Goal: Entertainment & Leisure: Consume media (video, audio)

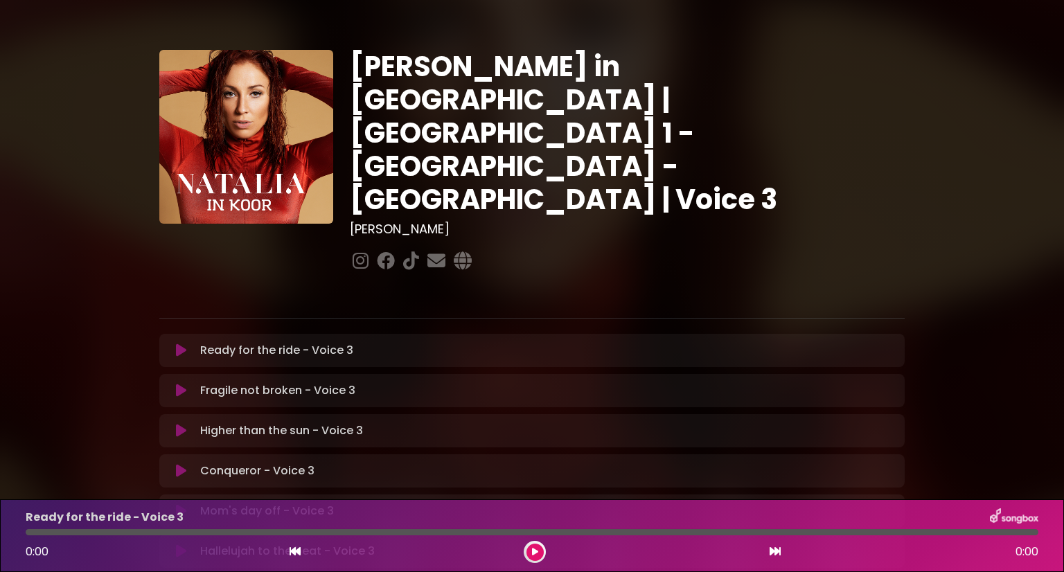
click at [177, 344] on icon at bounding box center [181, 351] width 10 height 14
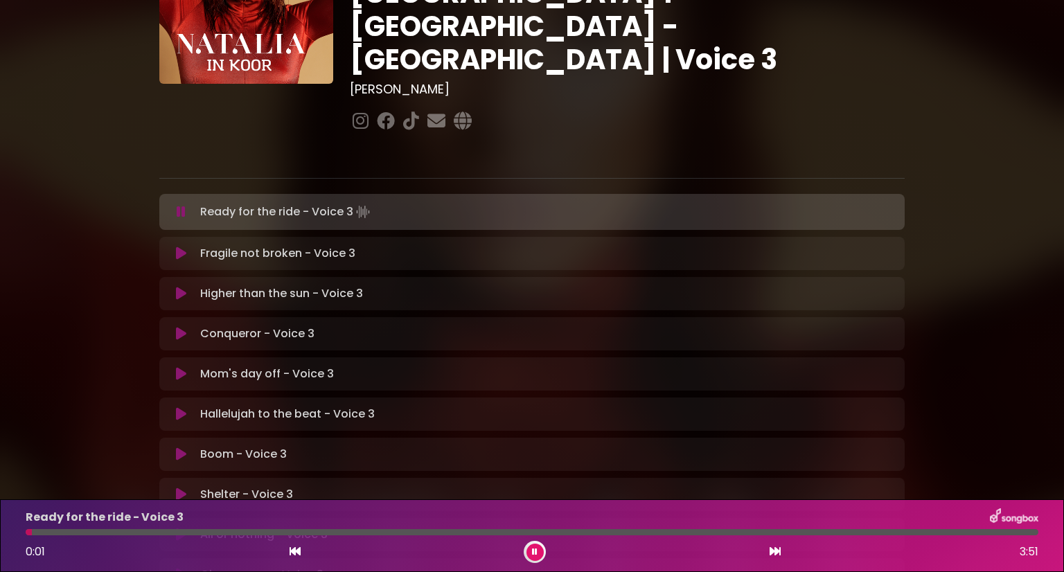
scroll to position [141, 0]
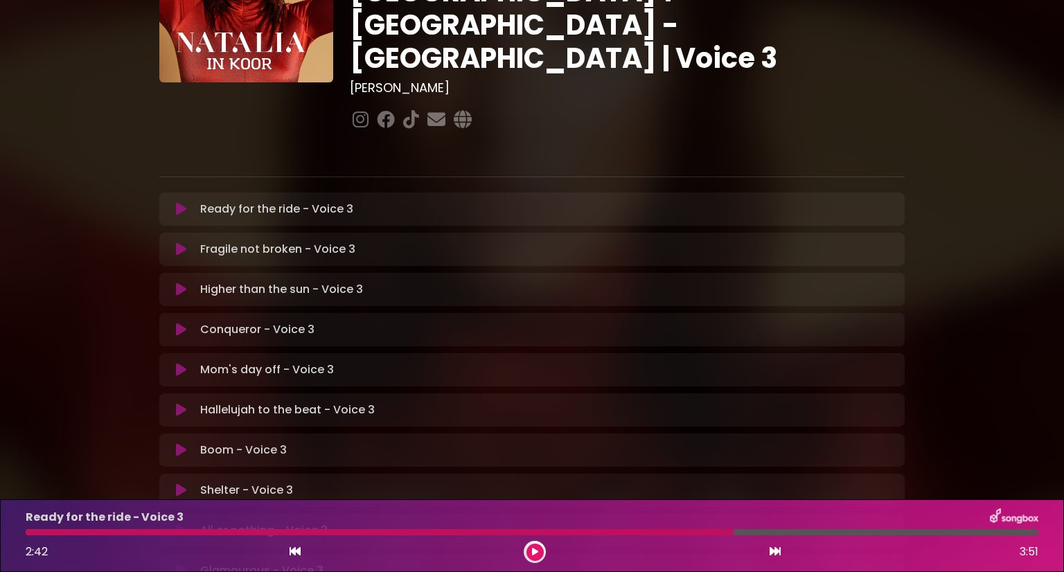
click at [533, 555] on icon at bounding box center [535, 552] width 6 height 8
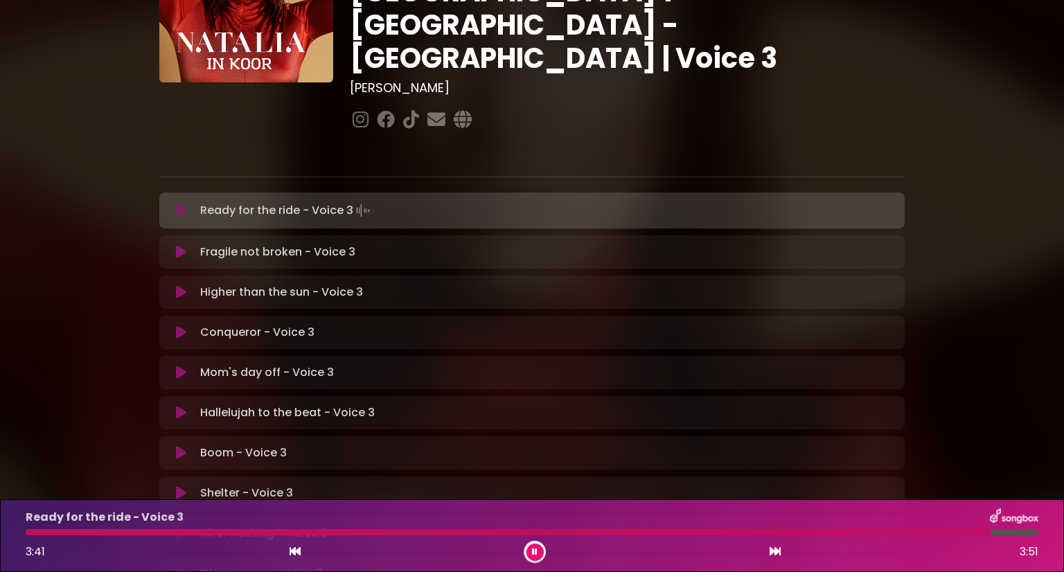
click at [186, 245] on button at bounding box center [181, 252] width 27 height 14
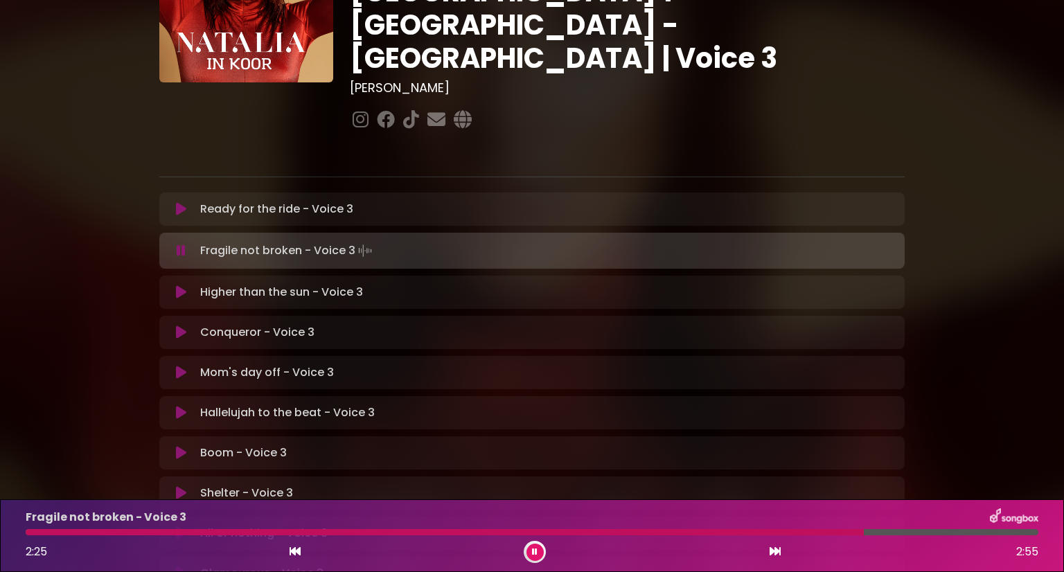
click at [186, 244] on button at bounding box center [181, 251] width 27 height 14
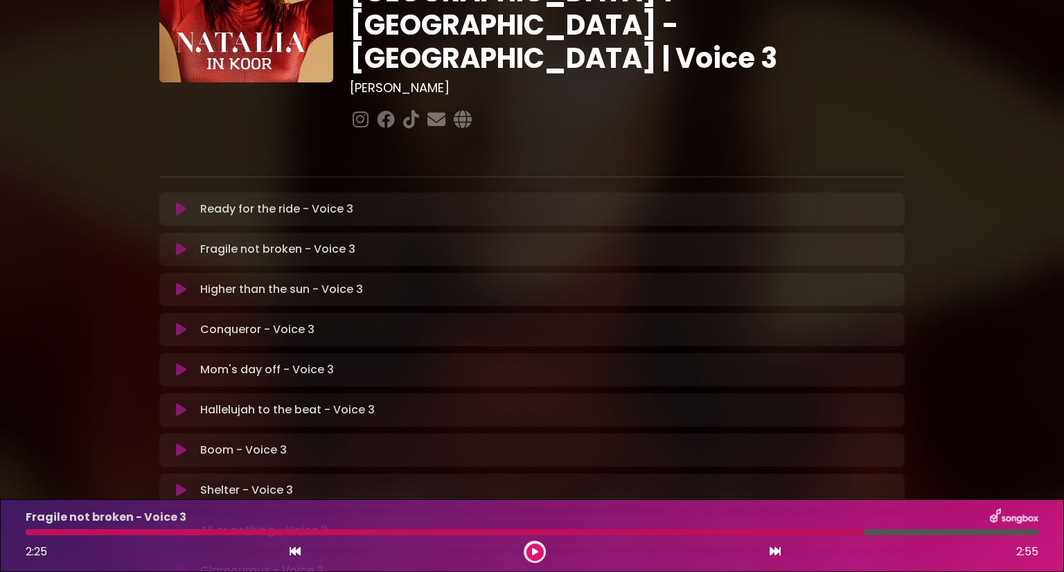
click at [817, 528] on div "Fragile not broken - Voice 3 2:25 2:55" at bounding box center [531, 535] width 1029 height 55
click at [827, 533] on div at bounding box center [445, 532] width 838 height 6
drag, startPoint x: 860, startPoint y: 530, endPoint x: 820, endPoint y: 530, distance: 40.2
click at [820, 530] on div at bounding box center [445, 532] width 838 height 6
drag, startPoint x: 867, startPoint y: 529, endPoint x: 827, endPoint y: 533, distance: 39.6
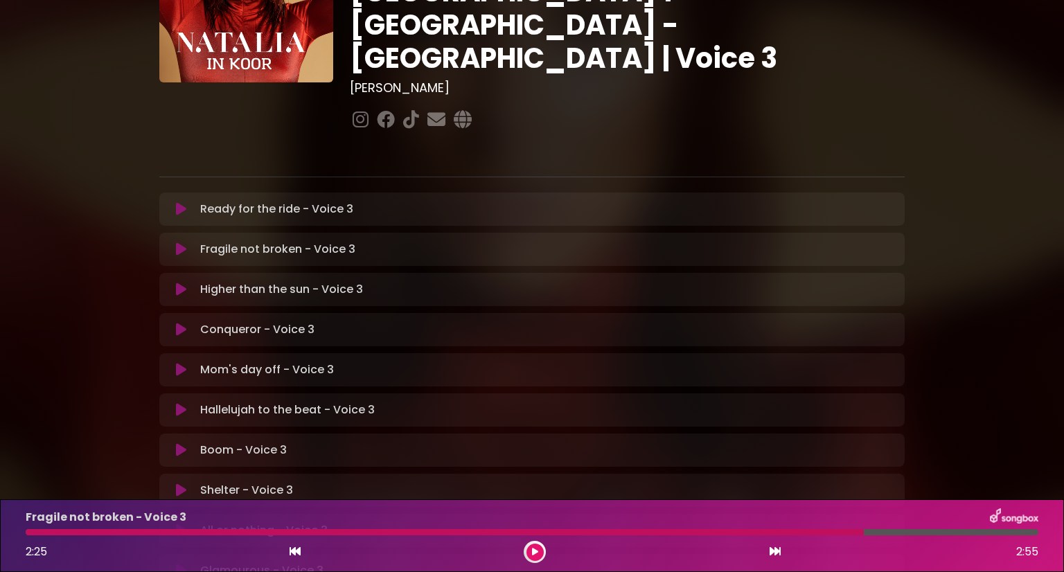
click at [827, 533] on div at bounding box center [532, 532] width 1013 height 6
click at [535, 555] on icon at bounding box center [535, 552] width 6 height 8
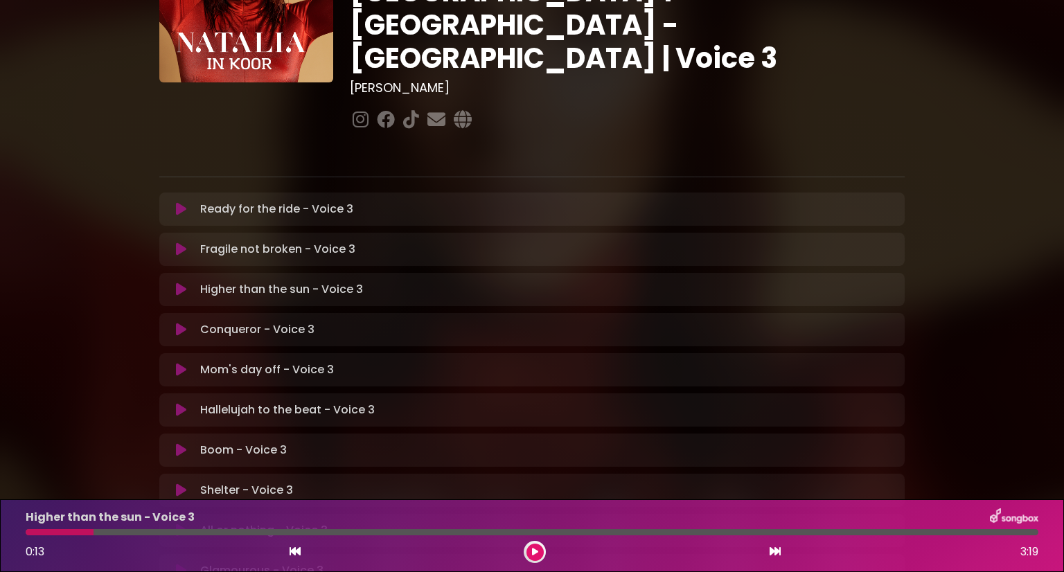
click at [529, 549] on button at bounding box center [534, 552] width 17 height 17
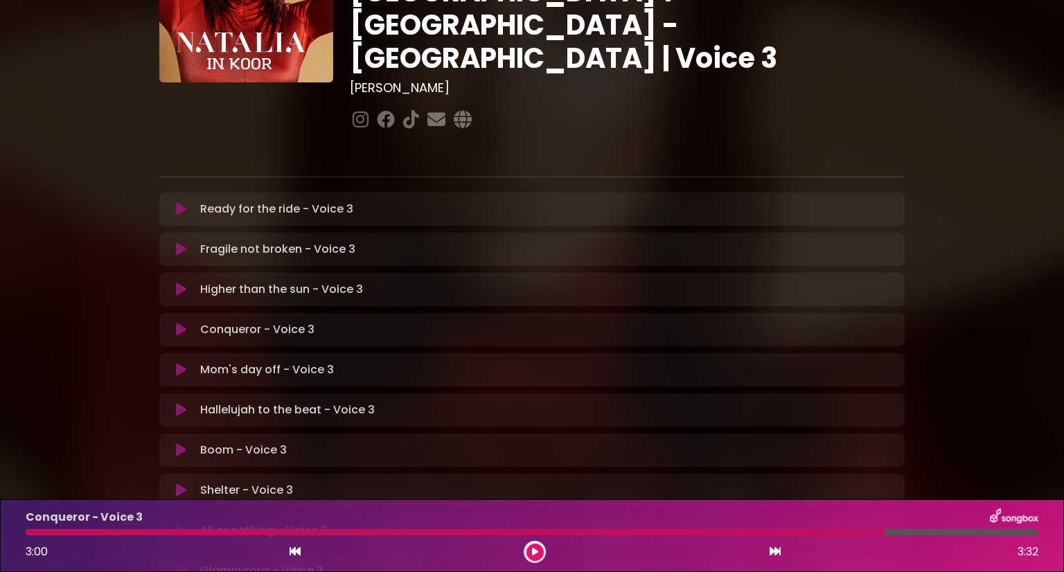
click at [535, 551] on icon at bounding box center [535, 552] width 6 height 8
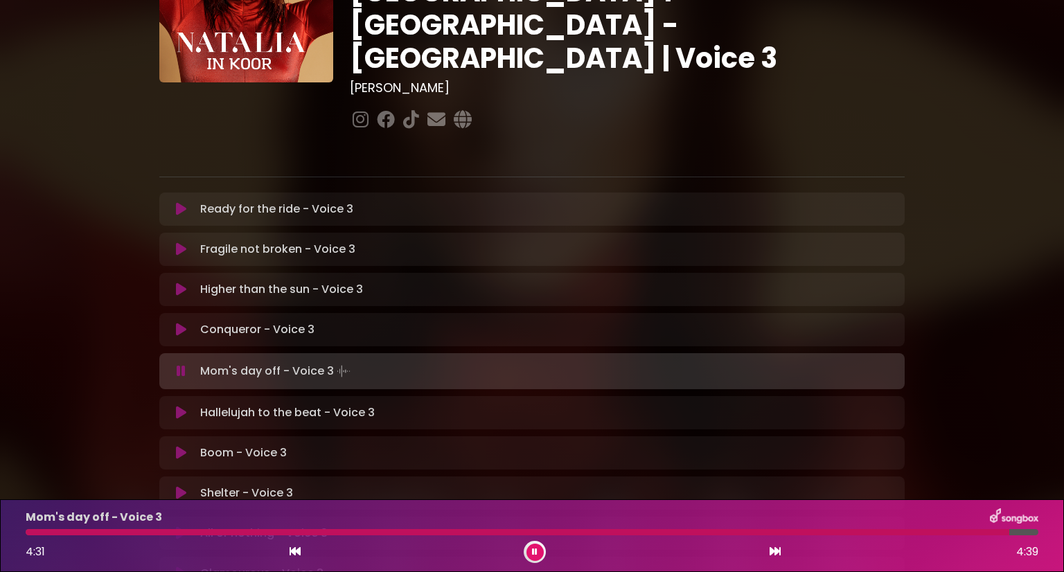
click at [278, 405] on p "Hallelujah to the beat - Voice 3 Loading Track..." at bounding box center [287, 413] width 175 height 17
click at [189, 406] on button at bounding box center [181, 413] width 27 height 14
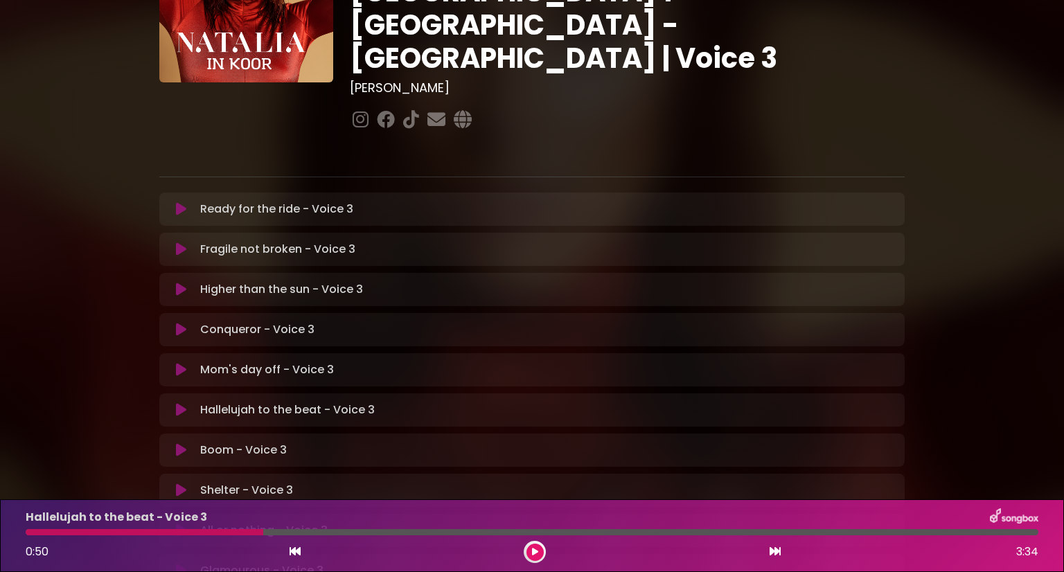
click at [536, 547] on button at bounding box center [534, 552] width 17 height 17
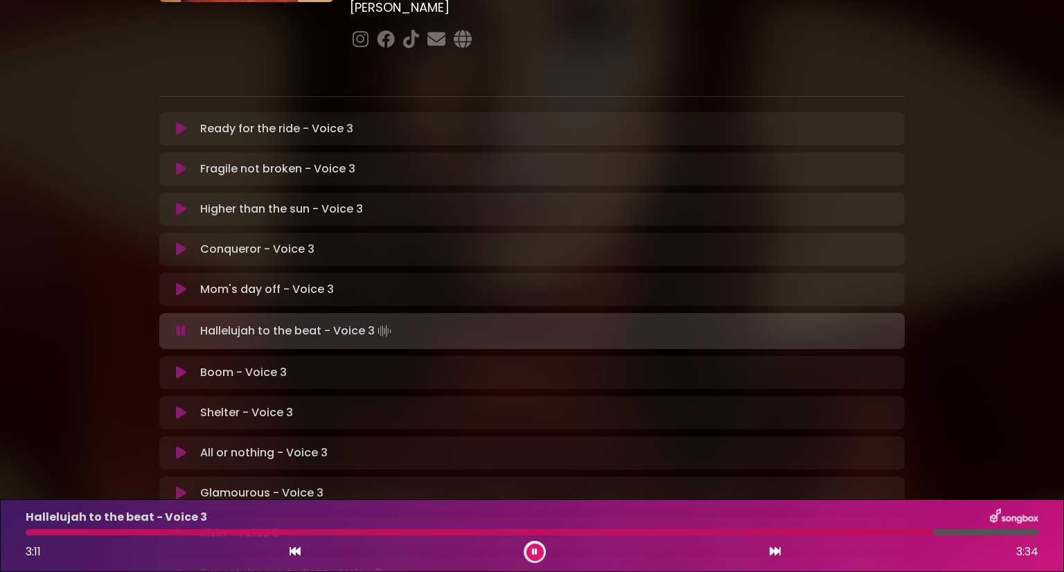
scroll to position [219, 0]
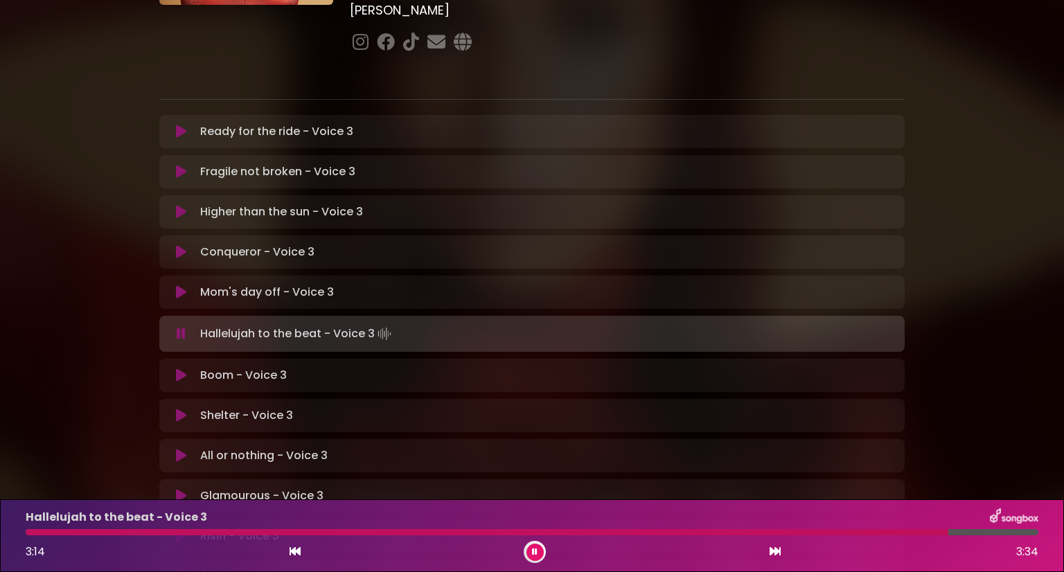
click at [294, 551] on icon at bounding box center [295, 551] width 11 height 11
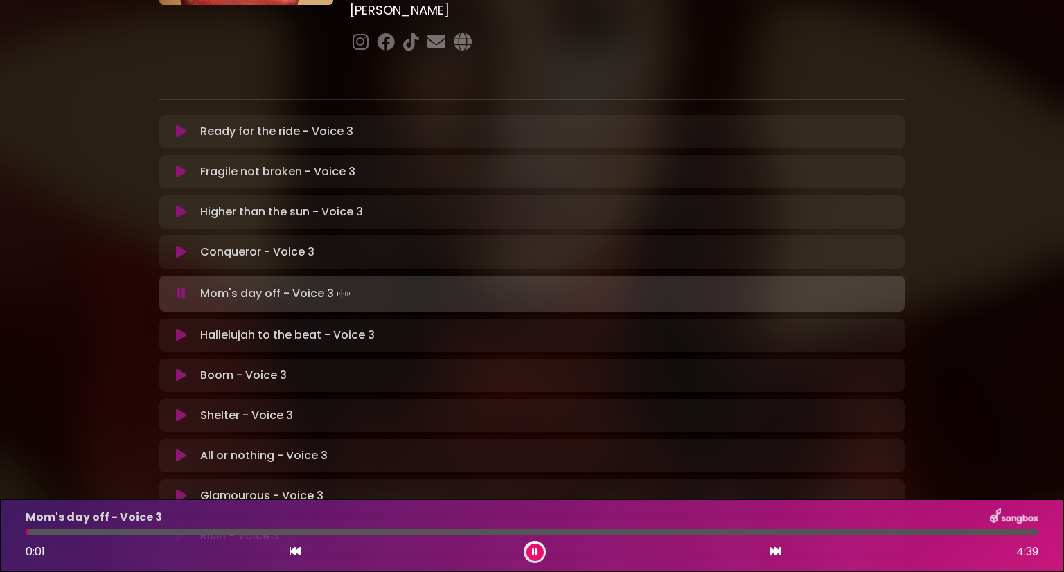
click at [777, 553] on icon at bounding box center [775, 551] width 11 height 11
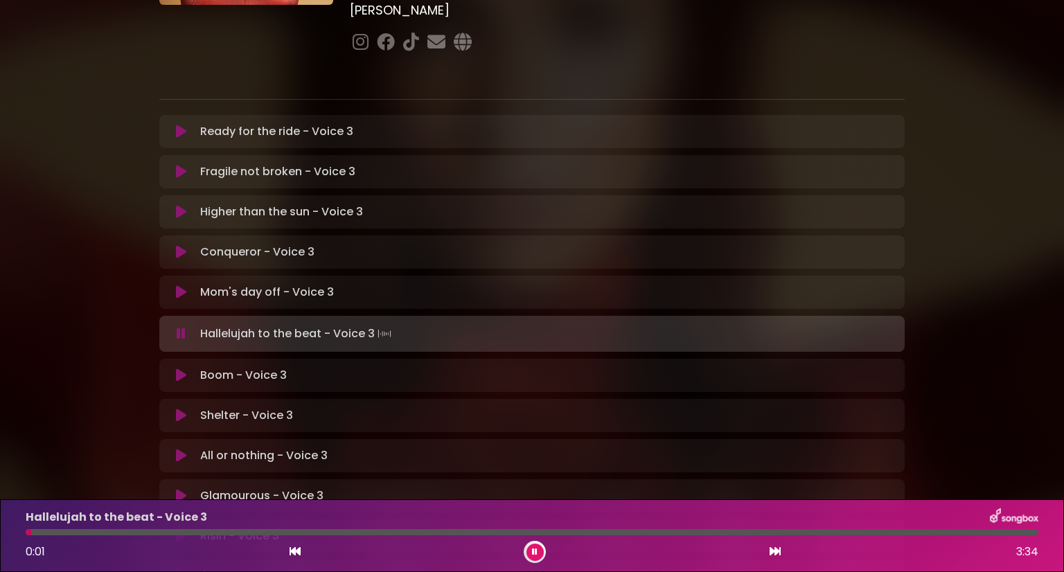
click at [191, 531] on div at bounding box center [532, 532] width 1013 height 6
click at [332, 531] on div at bounding box center [532, 532] width 1013 height 6
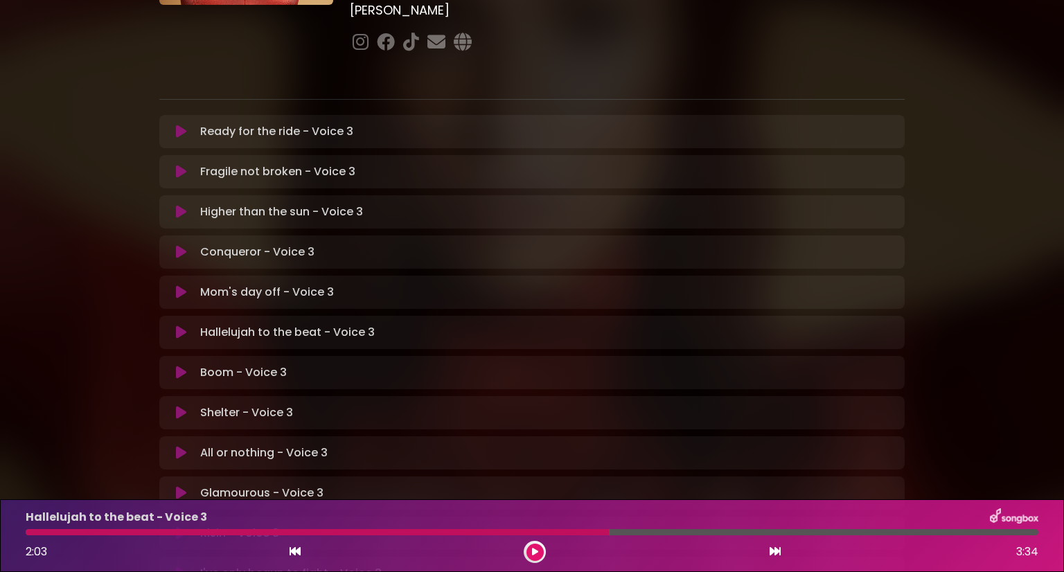
click at [529, 546] on button at bounding box center [534, 552] width 17 height 17
click at [529, 550] on button at bounding box center [534, 552] width 17 height 17
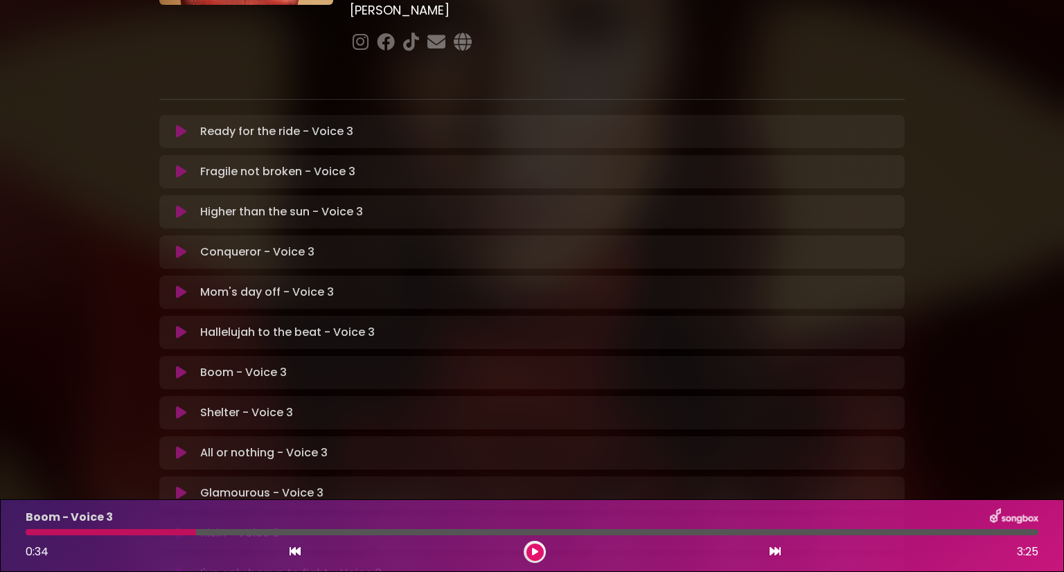
click at [539, 546] on button at bounding box center [534, 552] width 17 height 17
click at [543, 547] on div at bounding box center [535, 552] width 22 height 22
click at [529, 553] on button at bounding box center [534, 552] width 17 height 17
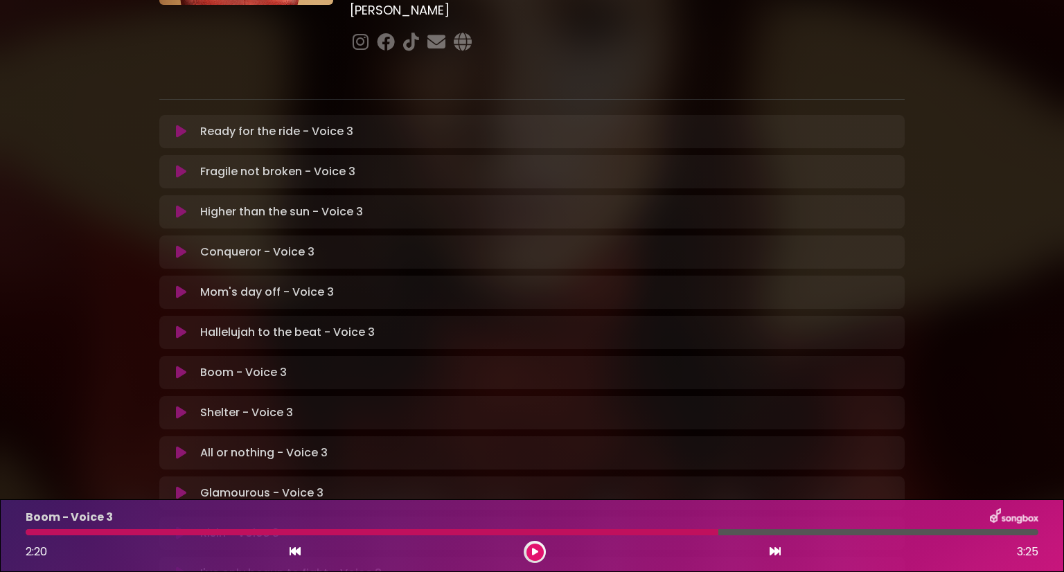
click at [533, 551] on icon at bounding box center [535, 552] width 6 height 8
click at [535, 551] on icon at bounding box center [535, 552] width 6 height 8
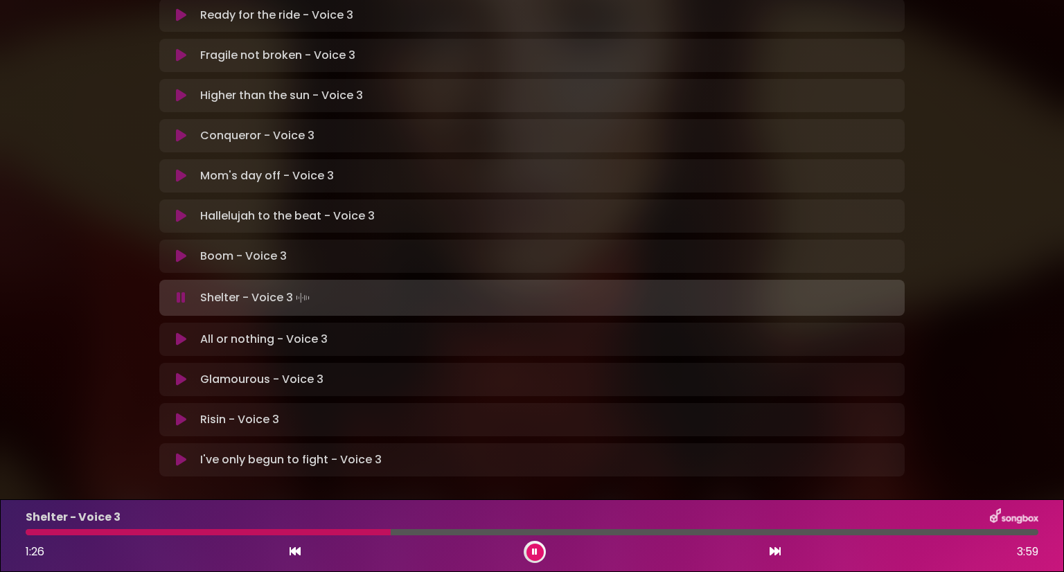
scroll to position [336, 0]
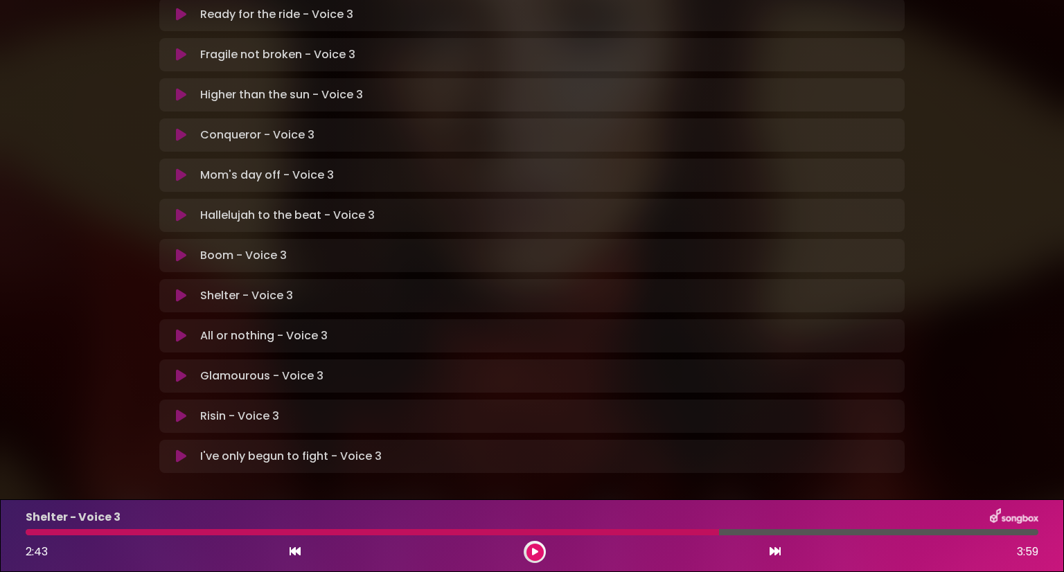
click at [532, 549] on icon at bounding box center [535, 552] width 6 height 8
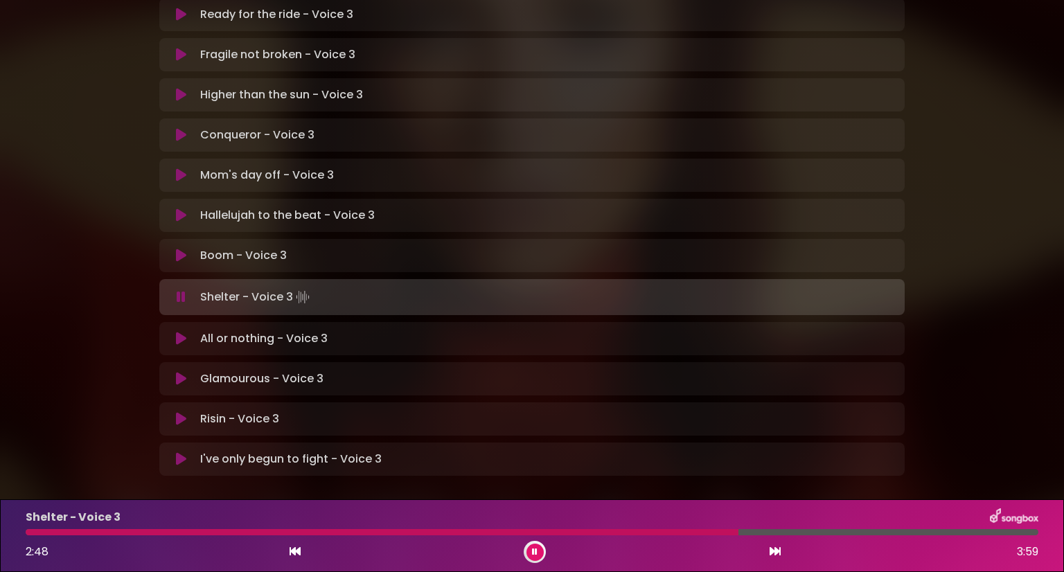
click at [986, 252] on div "[PERSON_NAME] in [GEOGRAPHIC_DATA] | [GEOGRAPHIC_DATA] 1 - [GEOGRAPHIC_DATA] - …" at bounding box center [532, 90] width 914 height 819
click at [973, 152] on div "[PERSON_NAME] in [GEOGRAPHIC_DATA] | [GEOGRAPHIC_DATA] 1 - [GEOGRAPHIC_DATA] - …" at bounding box center [532, 90] width 914 height 819
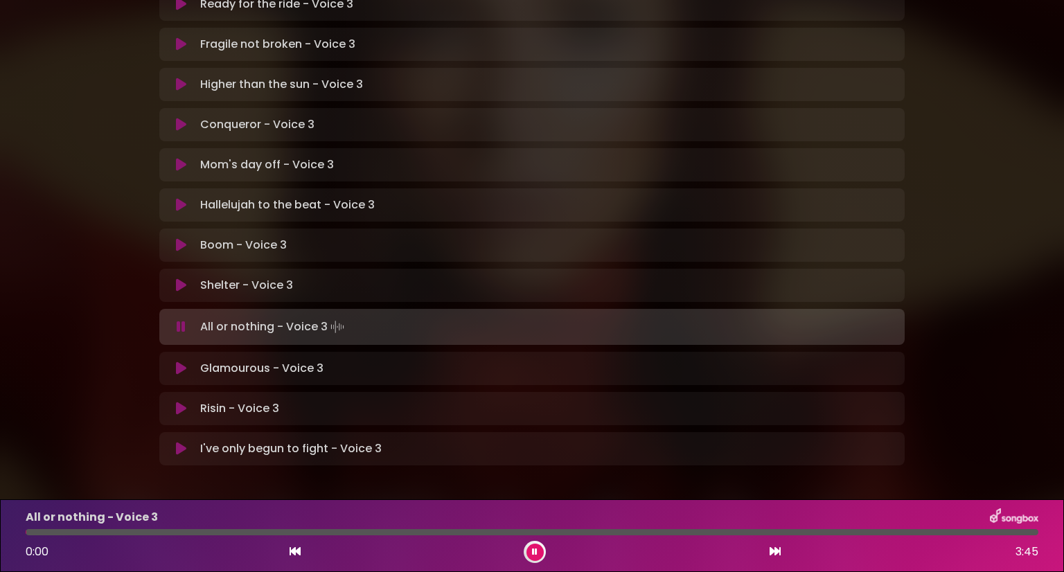
scroll to position [349, 0]
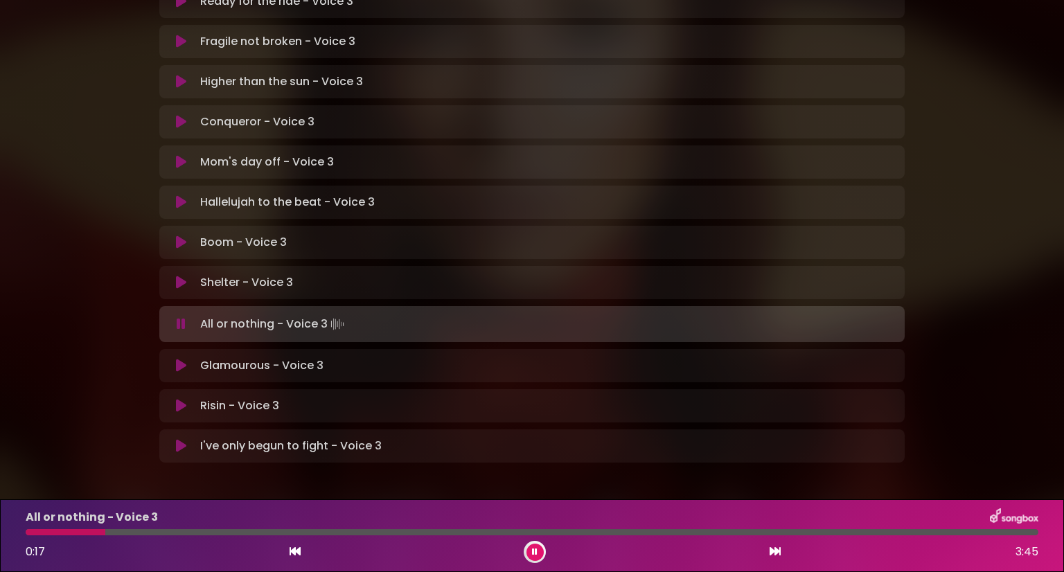
click at [1006, 247] on div "[PERSON_NAME] in [GEOGRAPHIC_DATA] | [GEOGRAPHIC_DATA] 1 - [GEOGRAPHIC_DATA] - …" at bounding box center [532, 76] width 1064 height 819
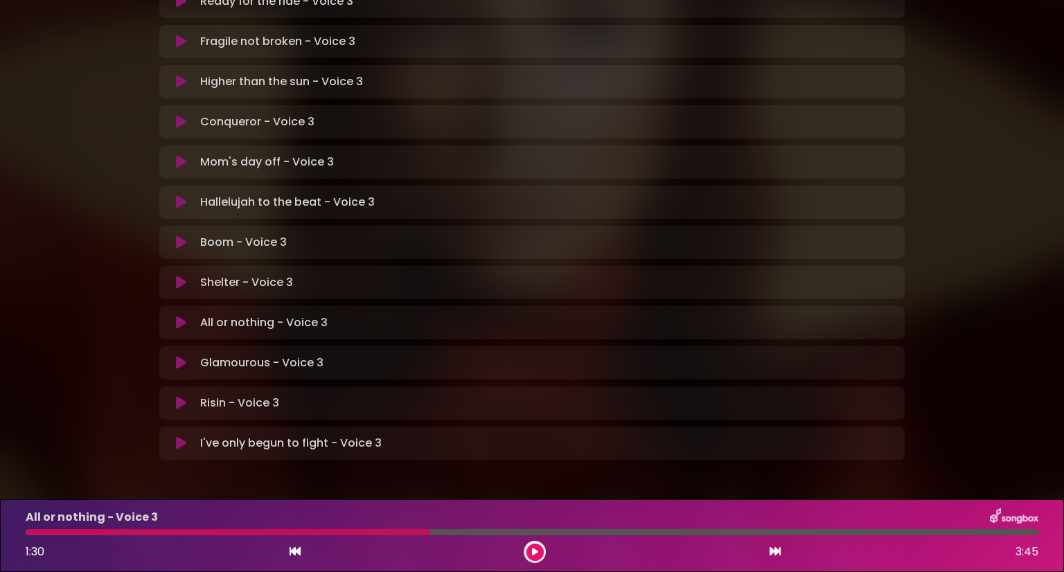
scroll to position [346, 0]
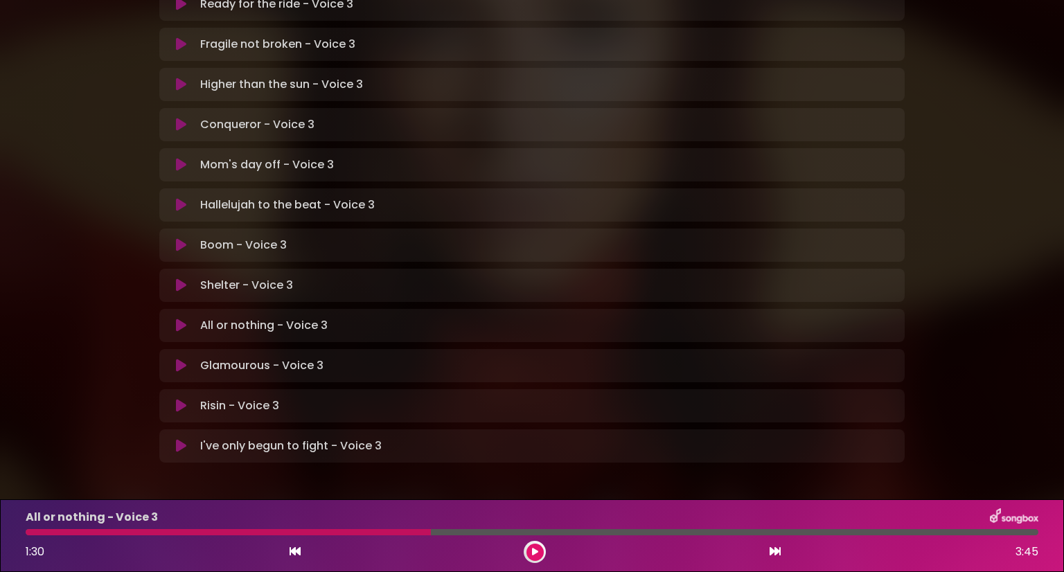
click at [533, 548] on icon at bounding box center [535, 552] width 6 height 8
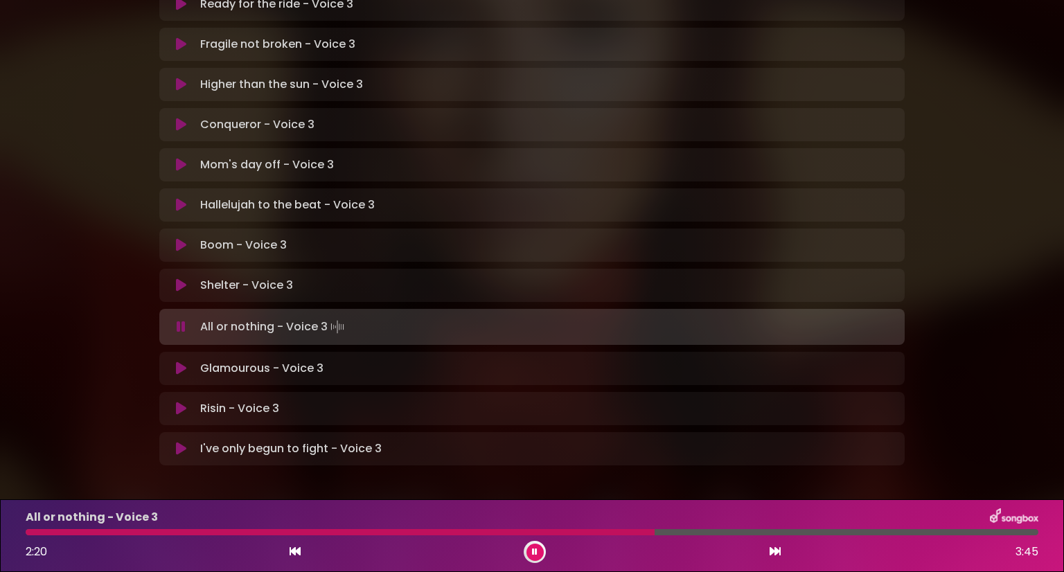
click at [526, 544] on button at bounding box center [534, 552] width 17 height 17
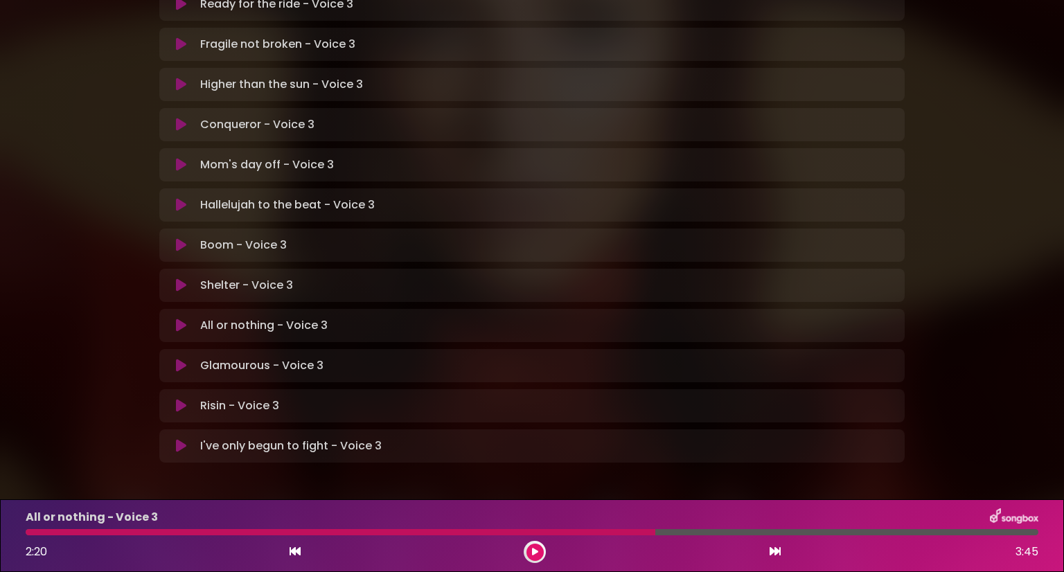
click at [532, 551] on icon at bounding box center [535, 552] width 6 height 8
click at [538, 549] on button at bounding box center [534, 552] width 17 height 17
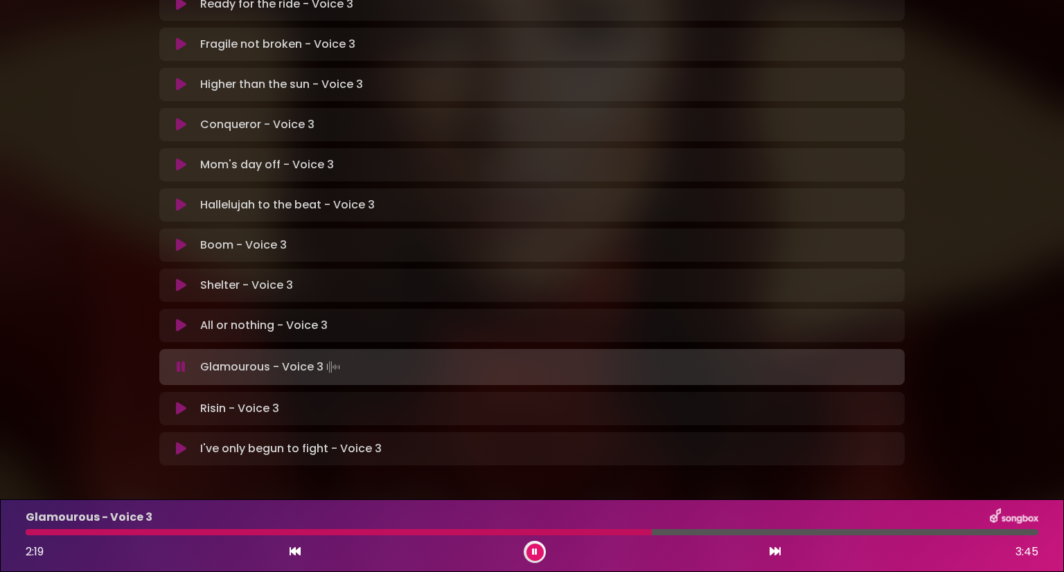
click at [990, 457] on div "[PERSON_NAME] in [GEOGRAPHIC_DATA] | [GEOGRAPHIC_DATA] 1 - [GEOGRAPHIC_DATA] - …" at bounding box center [532, 88] width 1064 height 869
click at [266, 400] on p "Risin - Voice 3 Loading Track..." at bounding box center [239, 408] width 79 height 17
click at [178, 402] on icon at bounding box center [181, 409] width 10 height 14
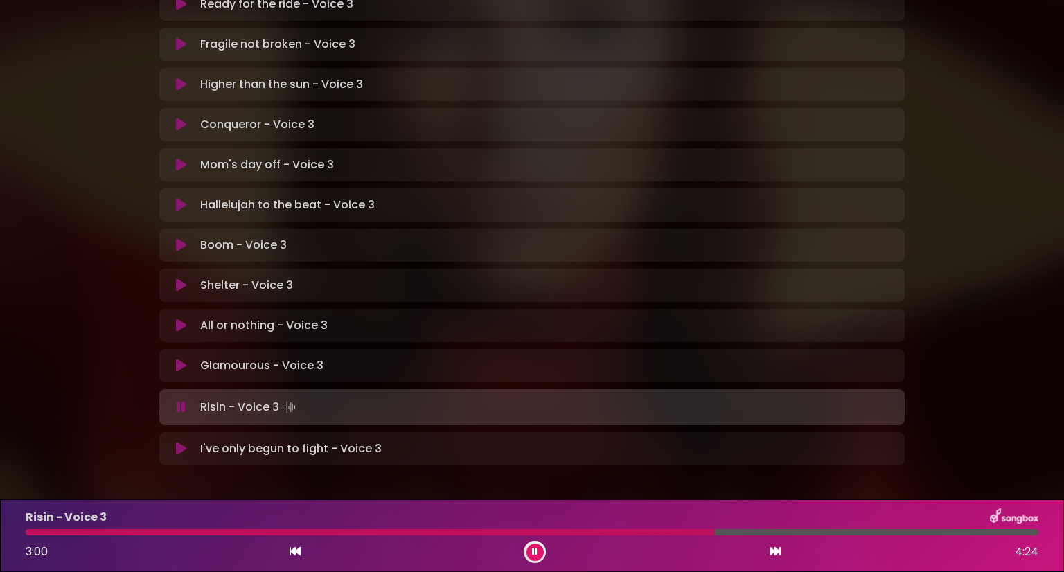
click at [1004, 175] on div "[PERSON_NAME] in [GEOGRAPHIC_DATA] | [GEOGRAPHIC_DATA] 1 - [GEOGRAPHIC_DATA] - …" at bounding box center [532, 79] width 1064 height 819
